Goal: Task Accomplishment & Management: Use online tool/utility

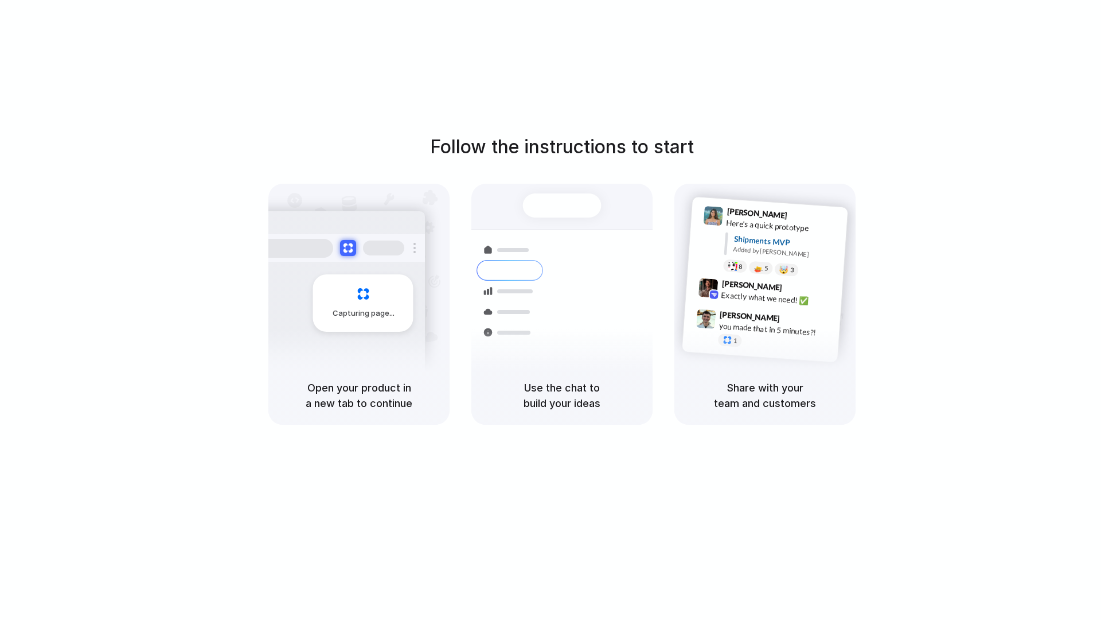
click at [478, 414] on div "Use the chat to build your ideas" at bounding box center [562, 395] width 181 height 59
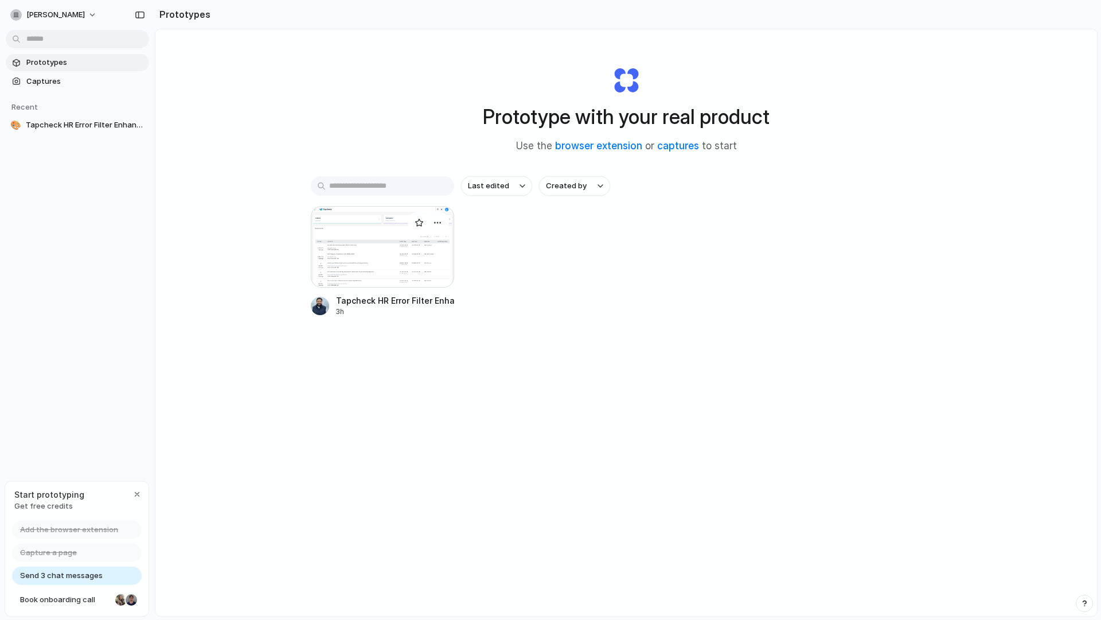
click at [405, 246] on div at bounding box center [382, 246] width 143 height 81
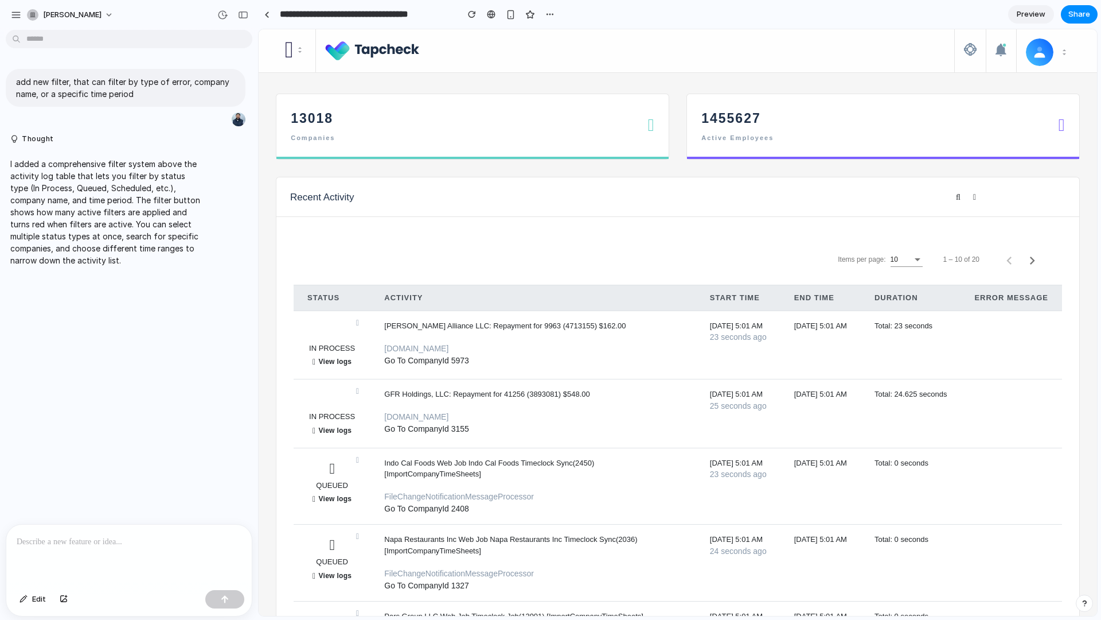
click at [112, 551] on div at bounding box center [129, 554] width 246 height 61
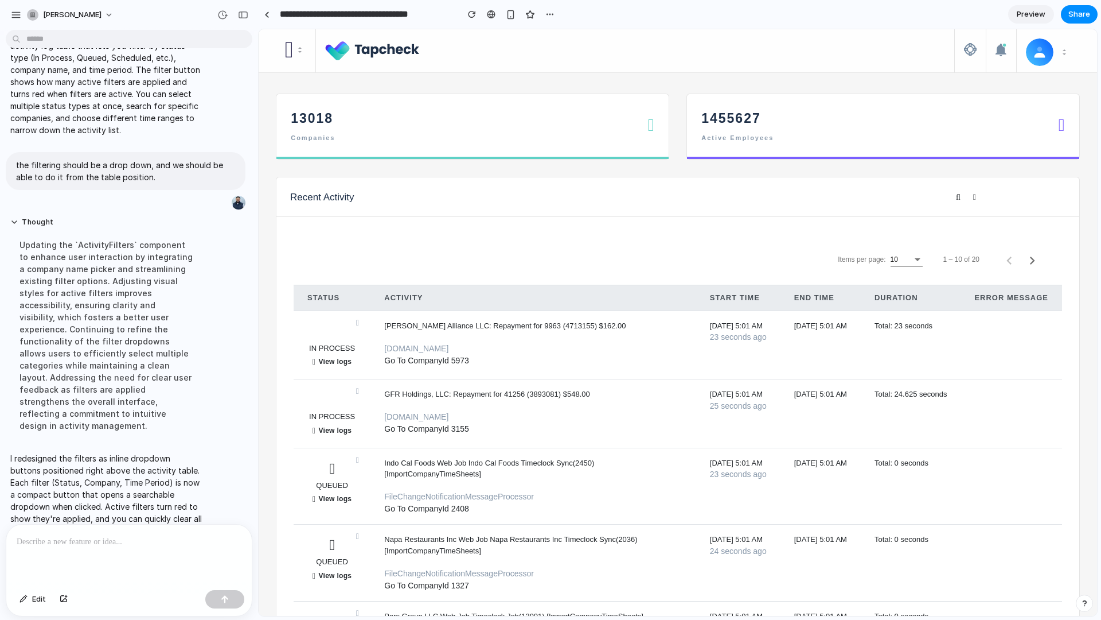
click at [696, 237] on td "Items per page: 10 1 – 10 of 20" at bounding box center [678, 259] width 769 height 51
click at [957, 198] on icon at bounding box center [958, 197] width 5 height 8
click at [984, 196] on button at bounding box center [976, 197] width 16 height 16
click at [1033, 270] on button "button" at bounding box center [1032, 259] width 23 height 23
click at [1035, 24] on section "**********" at bounding box center [678, 14] width 840 height 29
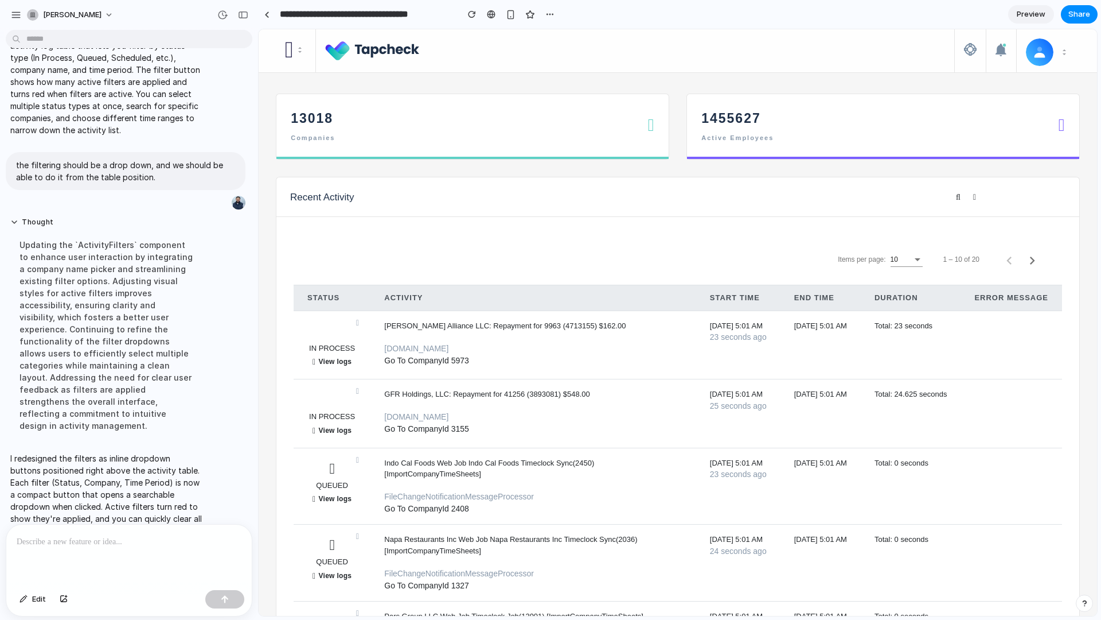
click at [1029, 15] on span "Preview" at bounding box center [1031, 14] width 29 height 11
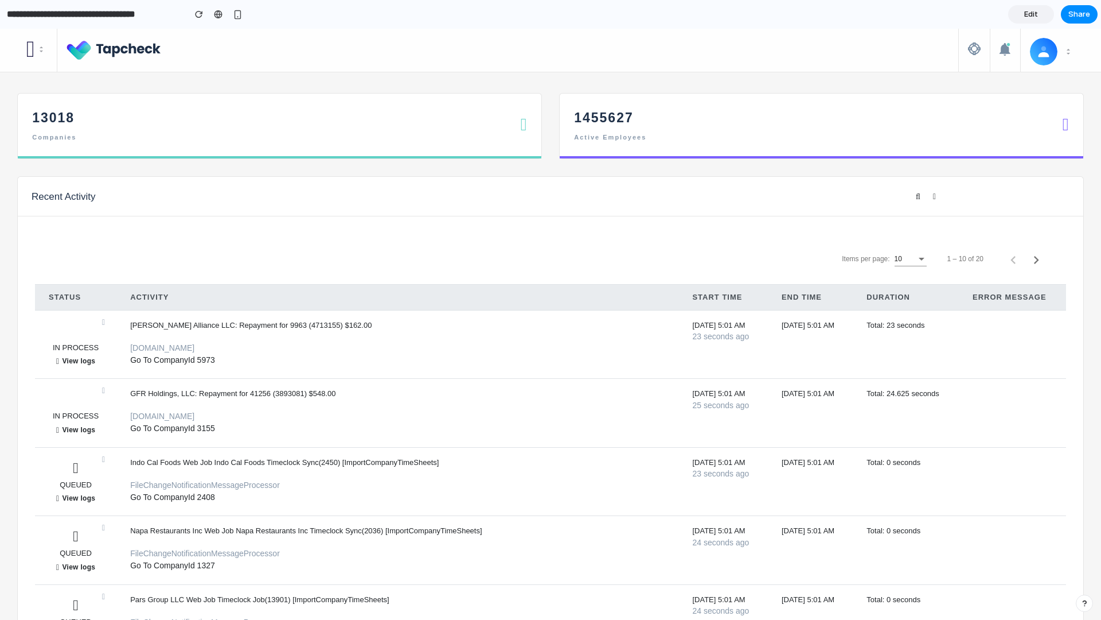
click at [1029, 15] on span "Edit" at bounding box center [1032, 14] width 14 height 11
